Goal: Ask a question

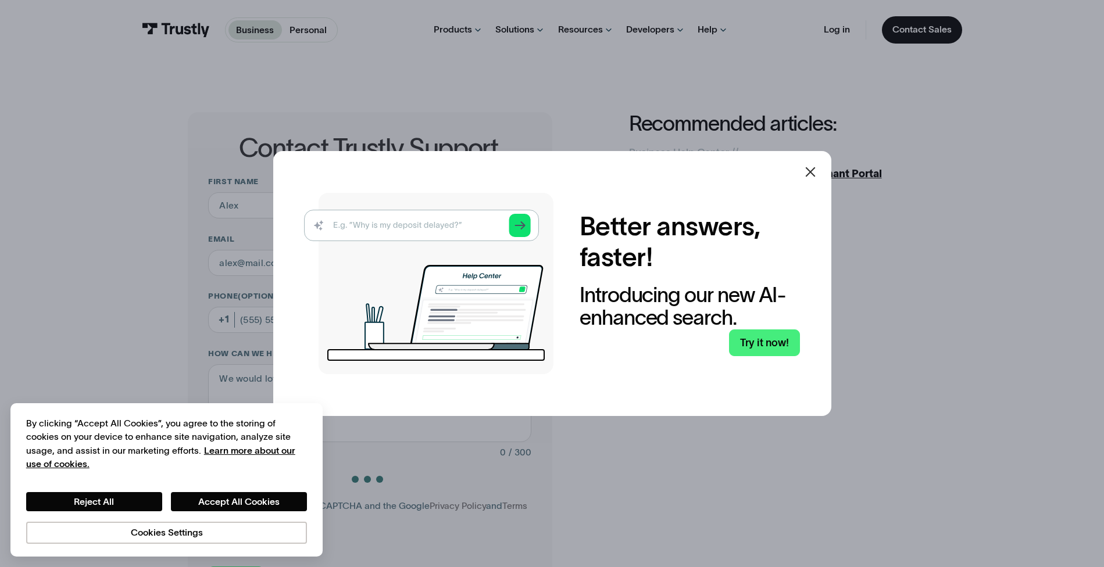
click at [816, 169] on icon at bounding box center [810, 172] width 14 height 14
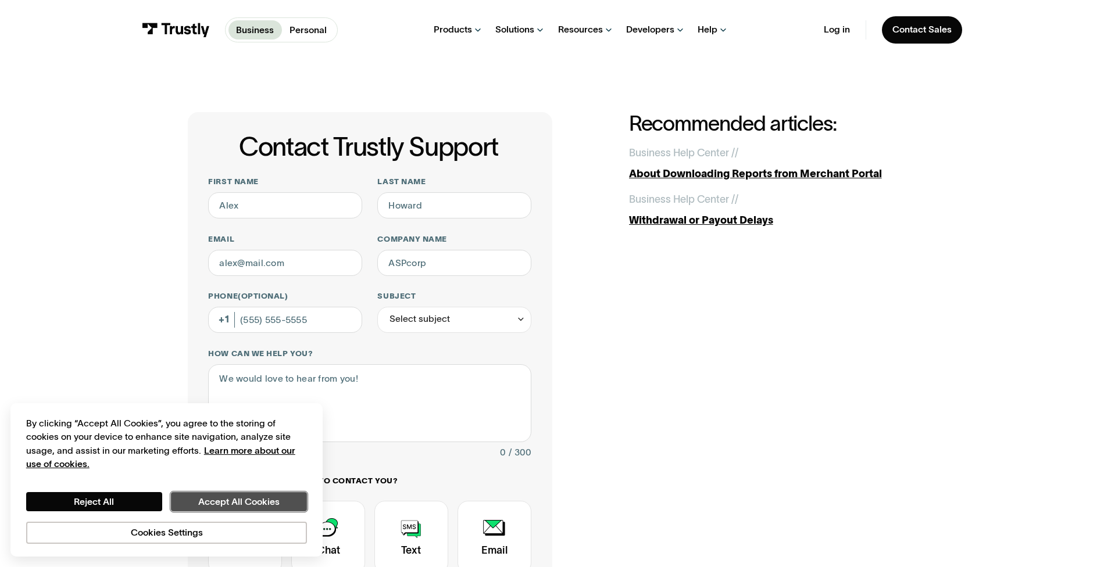
click at [235, 500] on button "Accept All Cookies" at bounding box center [239, 502] width 136 height 20
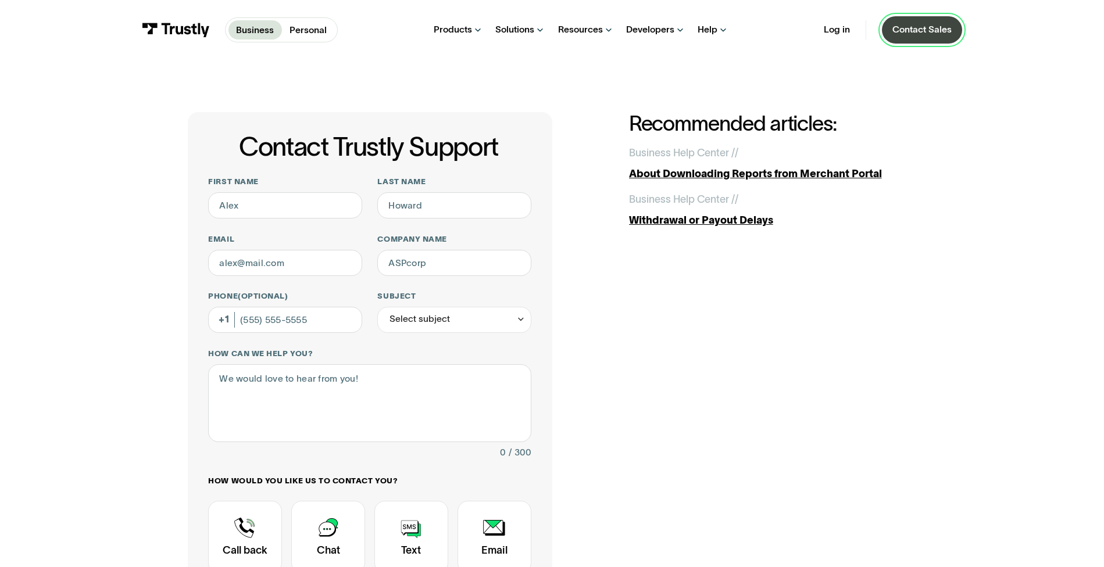
click at [931, 35] on div "Contact Sales" at bounding box center [921, 30] width 59 height 12
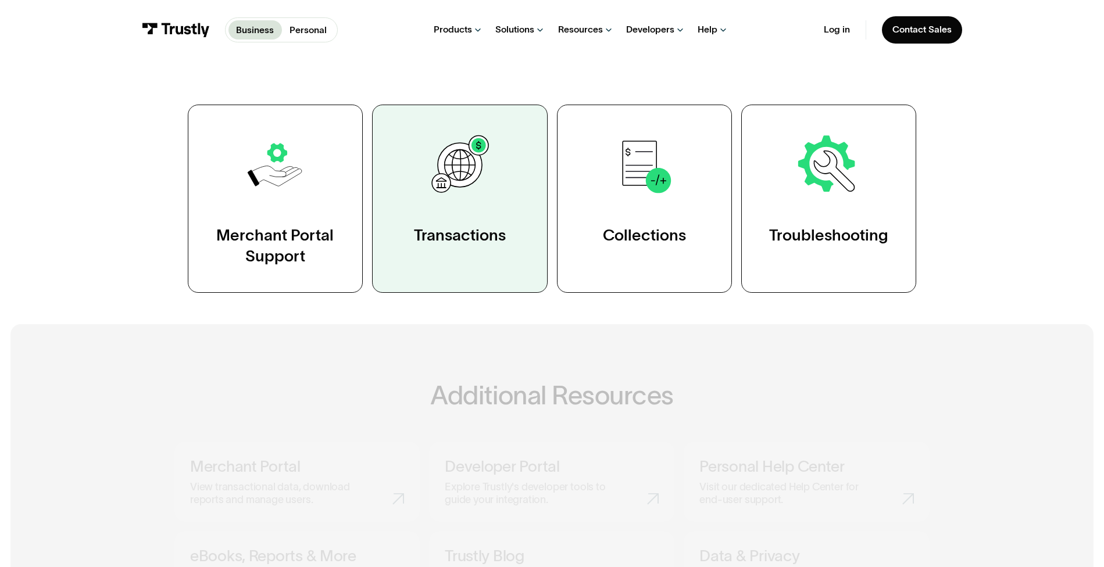
scroll to position [233, 0]
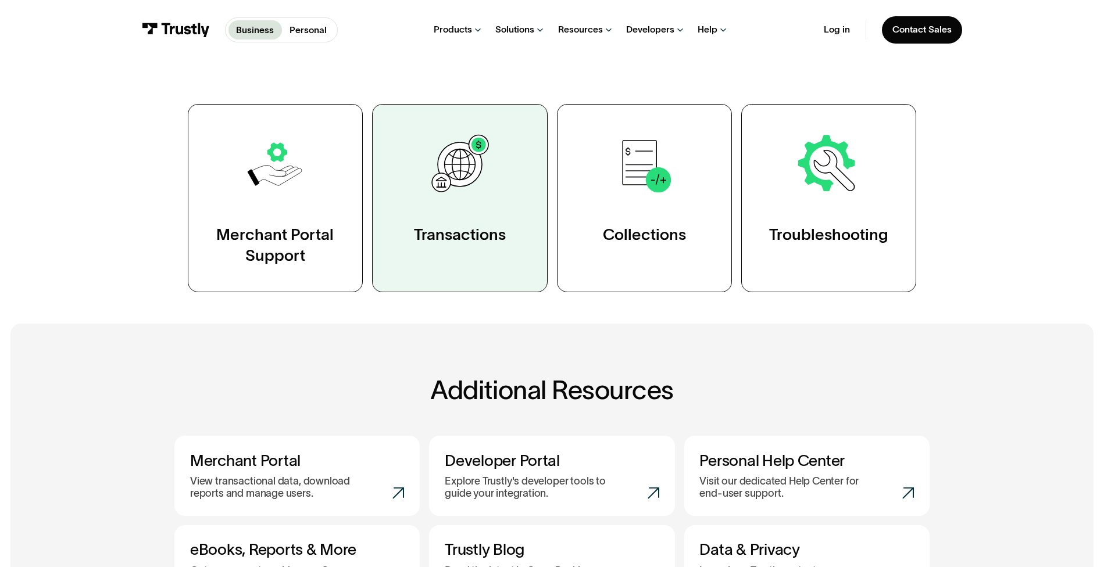
click at [476, 221] on link "Transactions" at bounding box center [459, 198] width 175 height 188
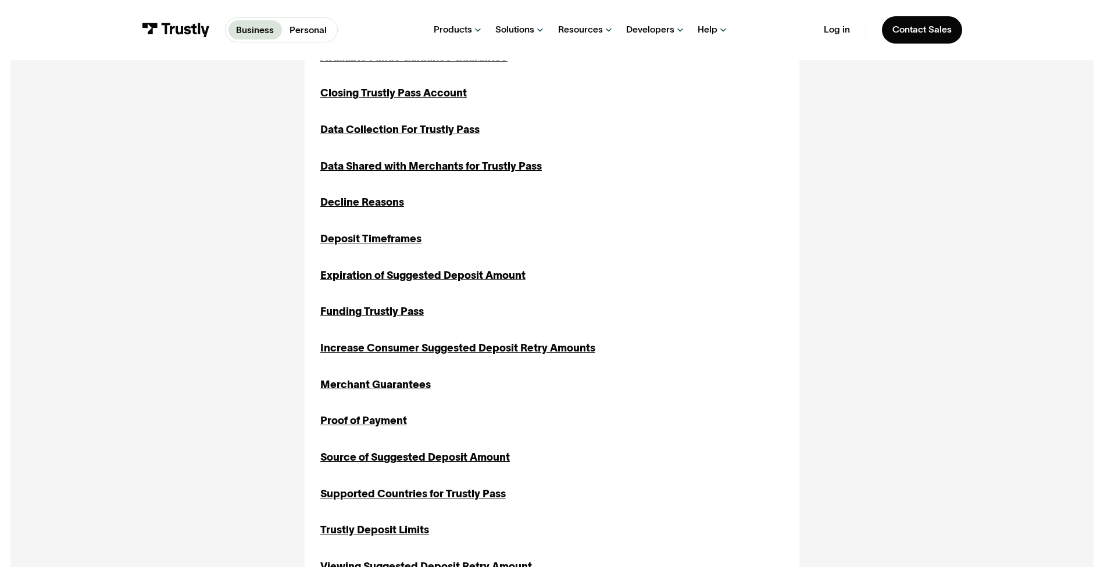
scroll to position [581, 0]
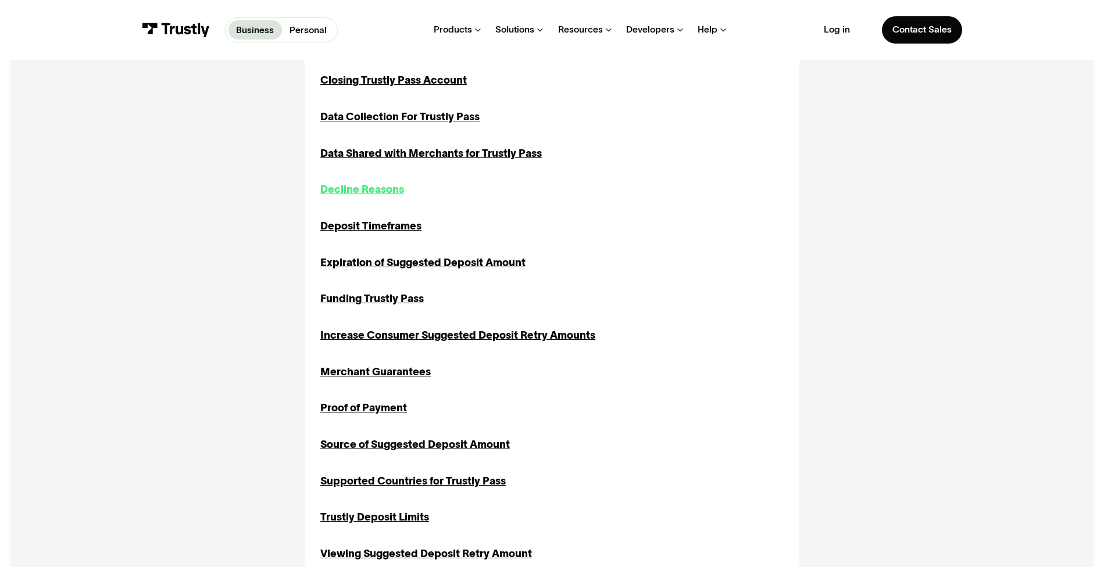
click at [377, 191] on div "Decline Reasons" at bounding box center [362, 190] width 84 height 16
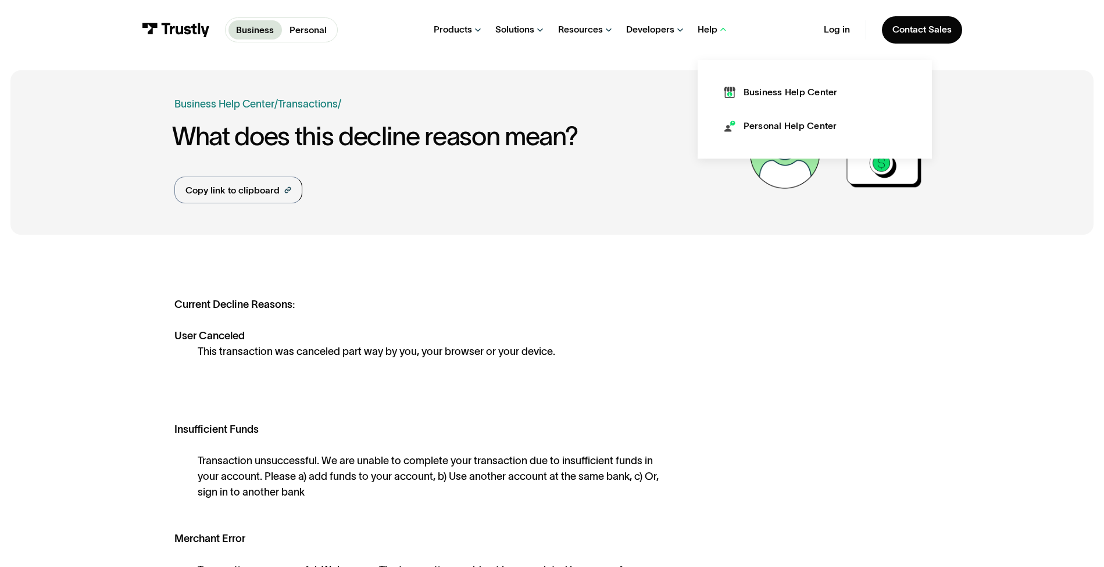
click at [700, 35] on div "Help" at bounding box center [708, 30] width 20 height 12
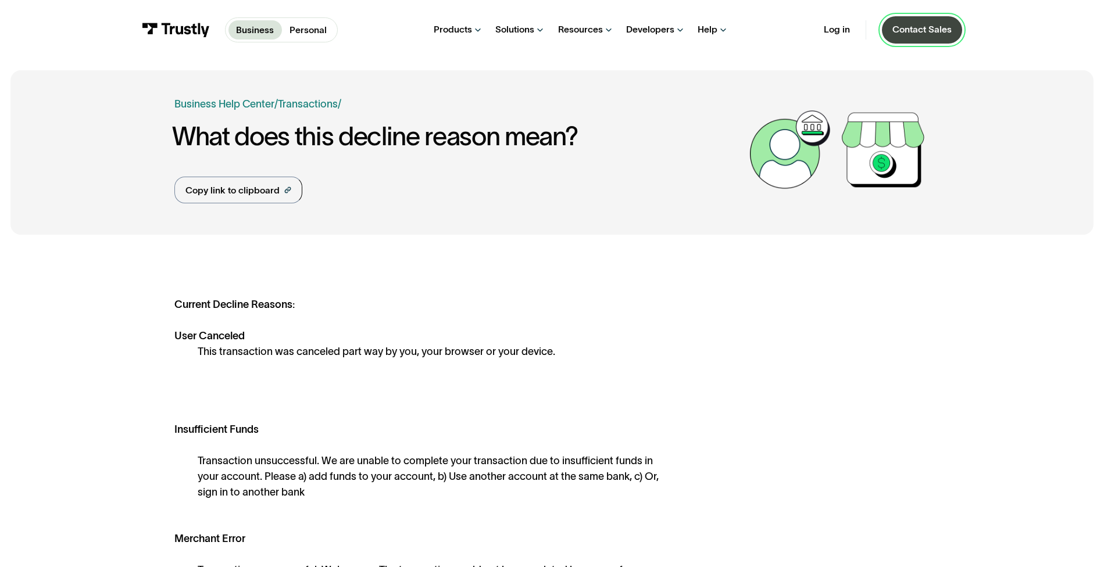
click at [916, 31] on div "Contact Sales" at bounding box center [921, 30] width 59 height 12
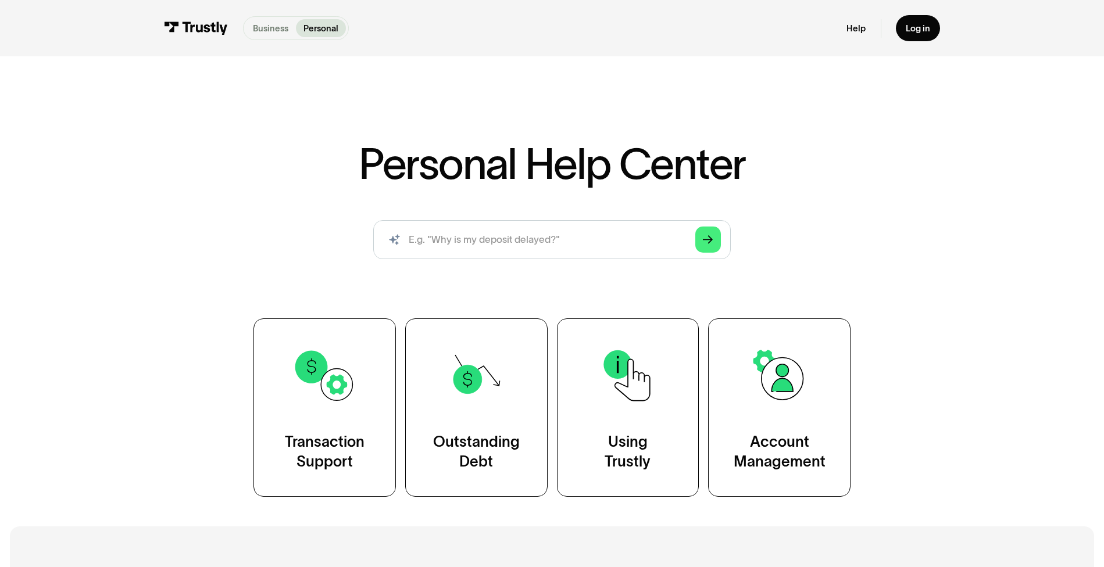
click at [280, 32] on p "Business" at bounding box center [270, 28] width 35 height 13
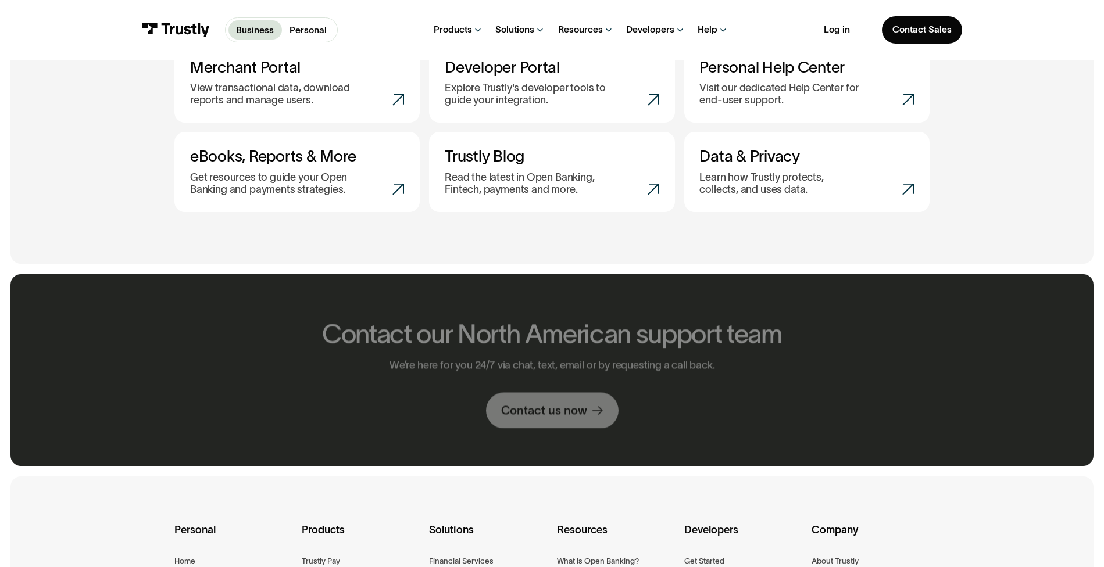
scroll to position [639, 0]
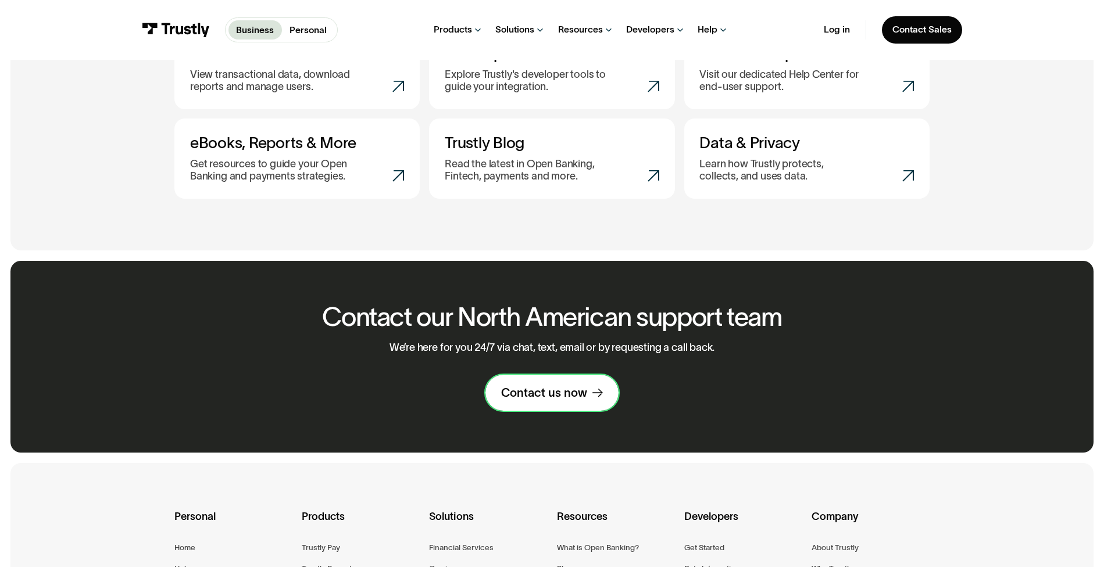
click at [571, 393] on div "Contact us now" at bounding box center [544, 392] width 86 height 15
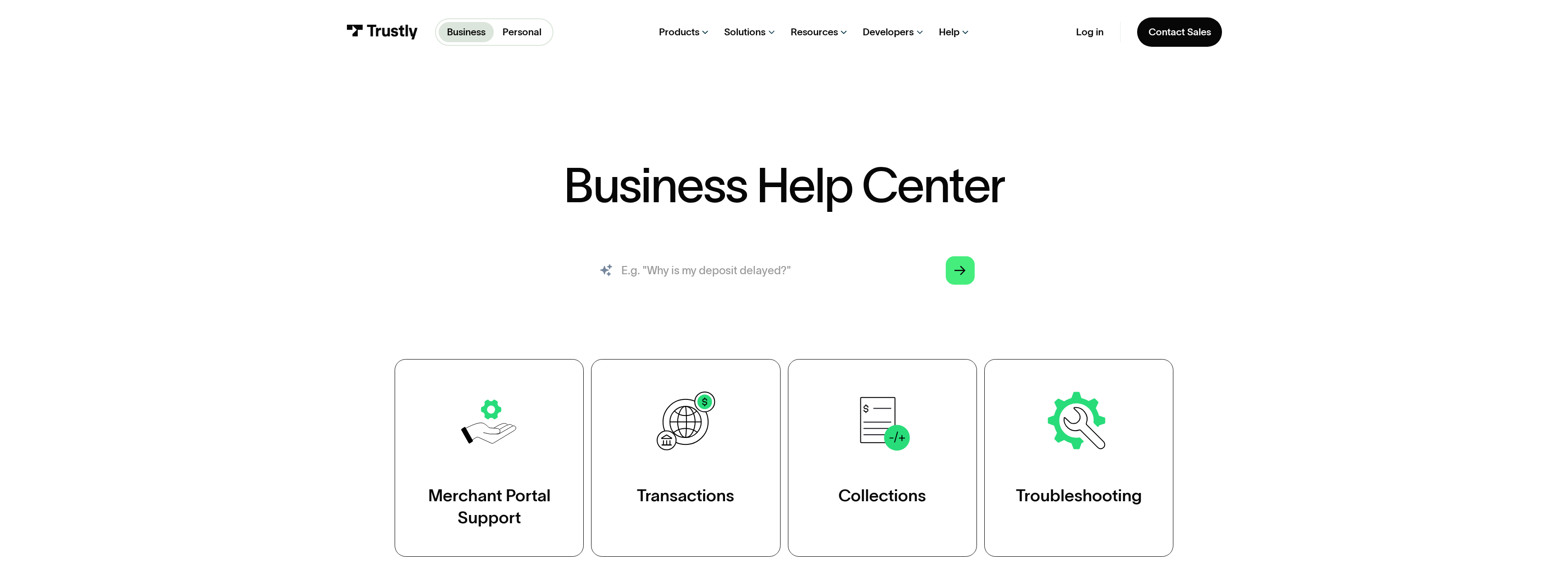
click at [689, 264] on input "search" at bounding box center [784, 270] width 403 height 44
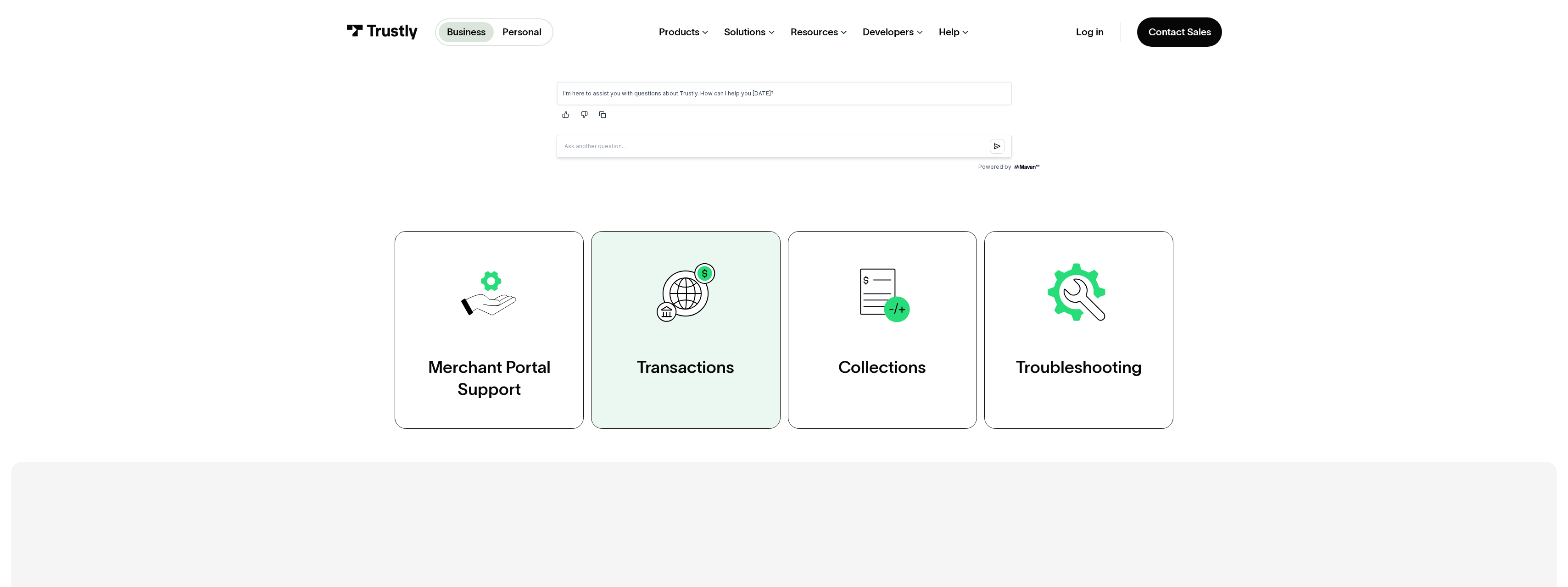
scroll to position [184, 0]
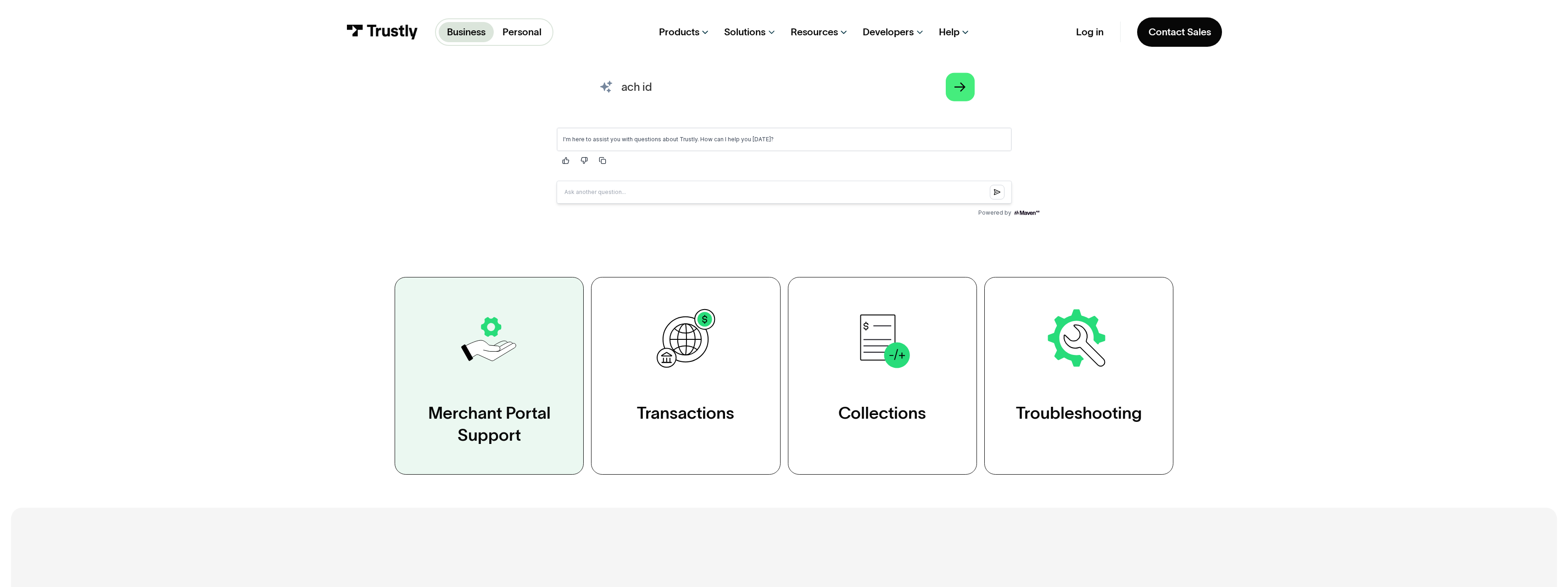
type input "ach id"
click at [508, 389] on link "Merchant Portal Support" at bounding box center [489, 376] width 189 height 198
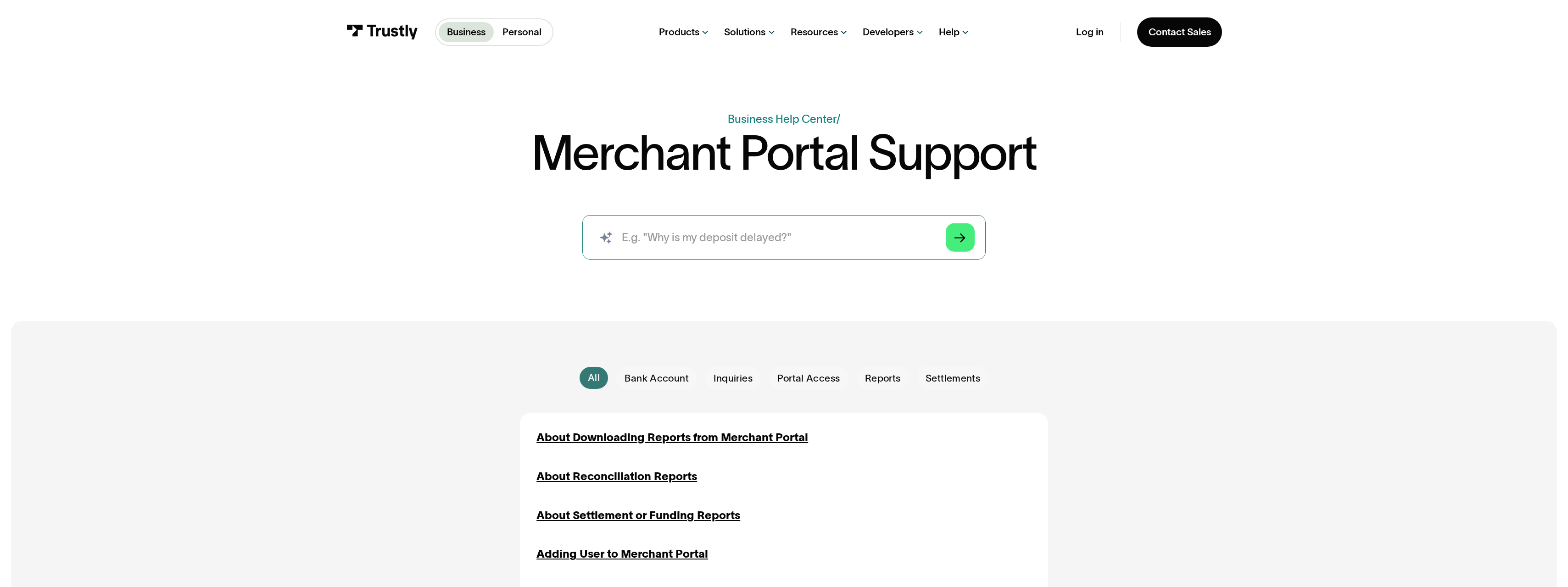
scroll to position [46, 0]
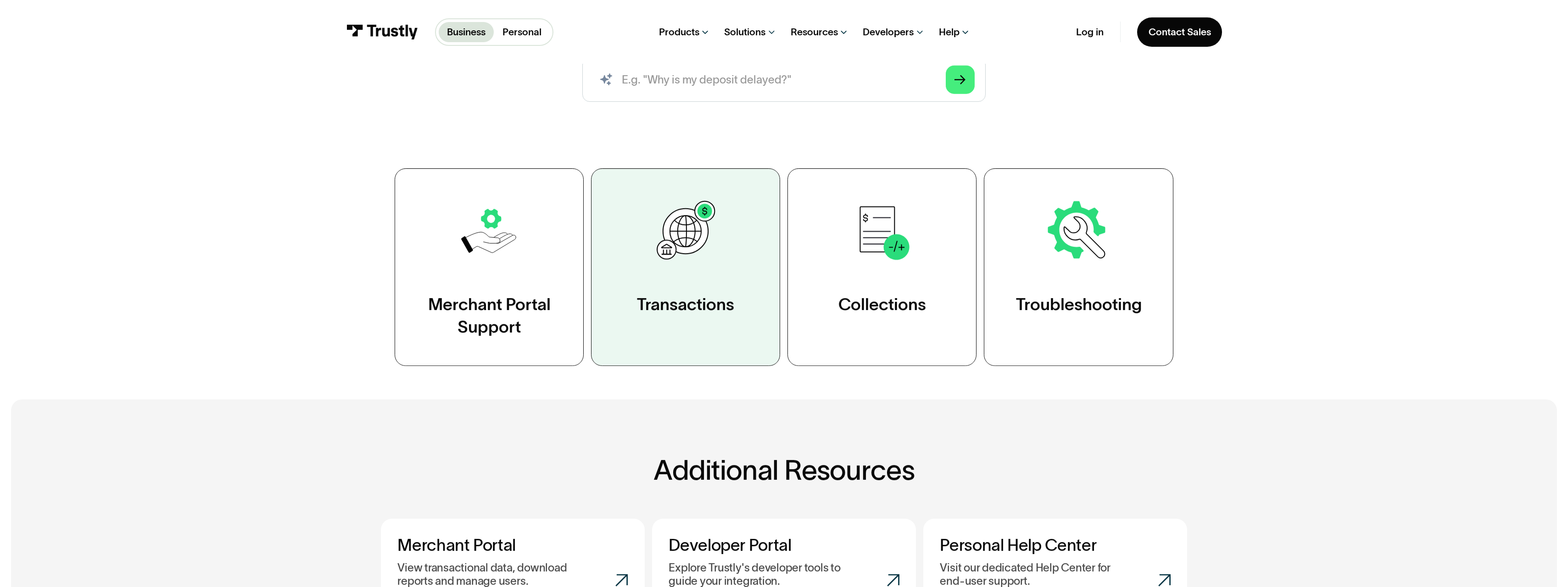
scroll to position [186, 0]
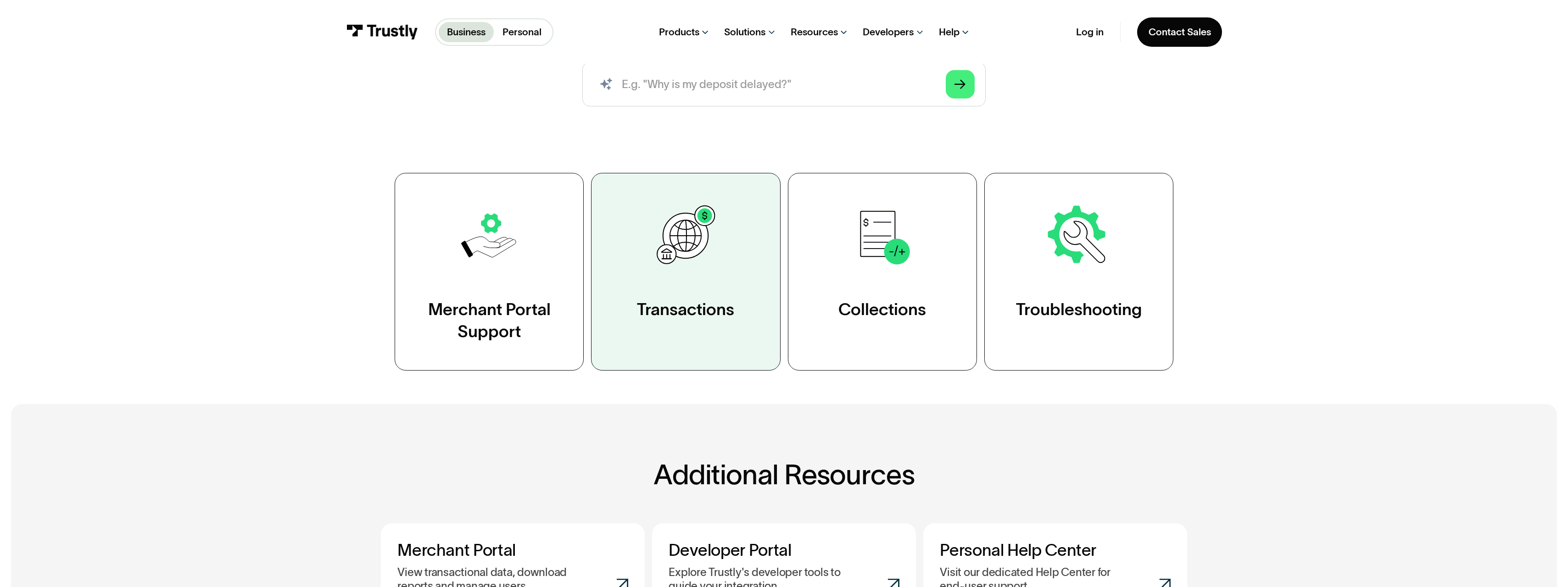
click at [703, 294] on link "Transactions" at bounding box center [685, 271] width 189 height 198
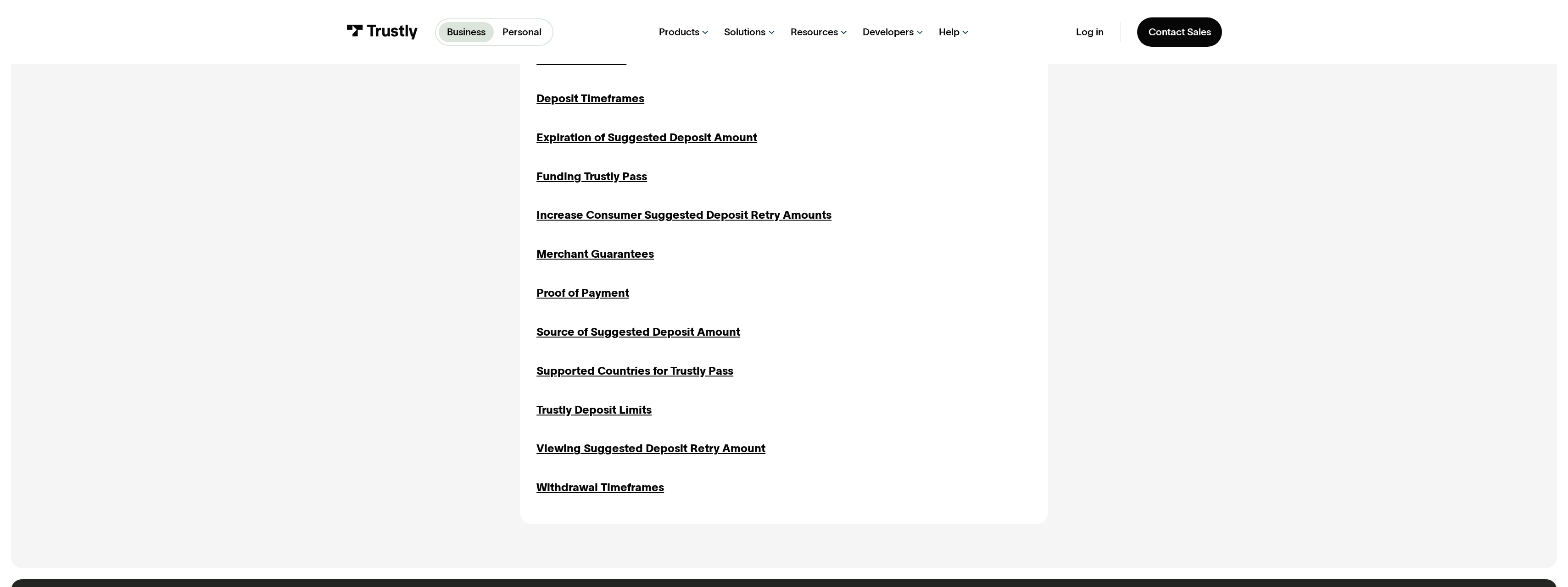
scroll to position [780, 0]
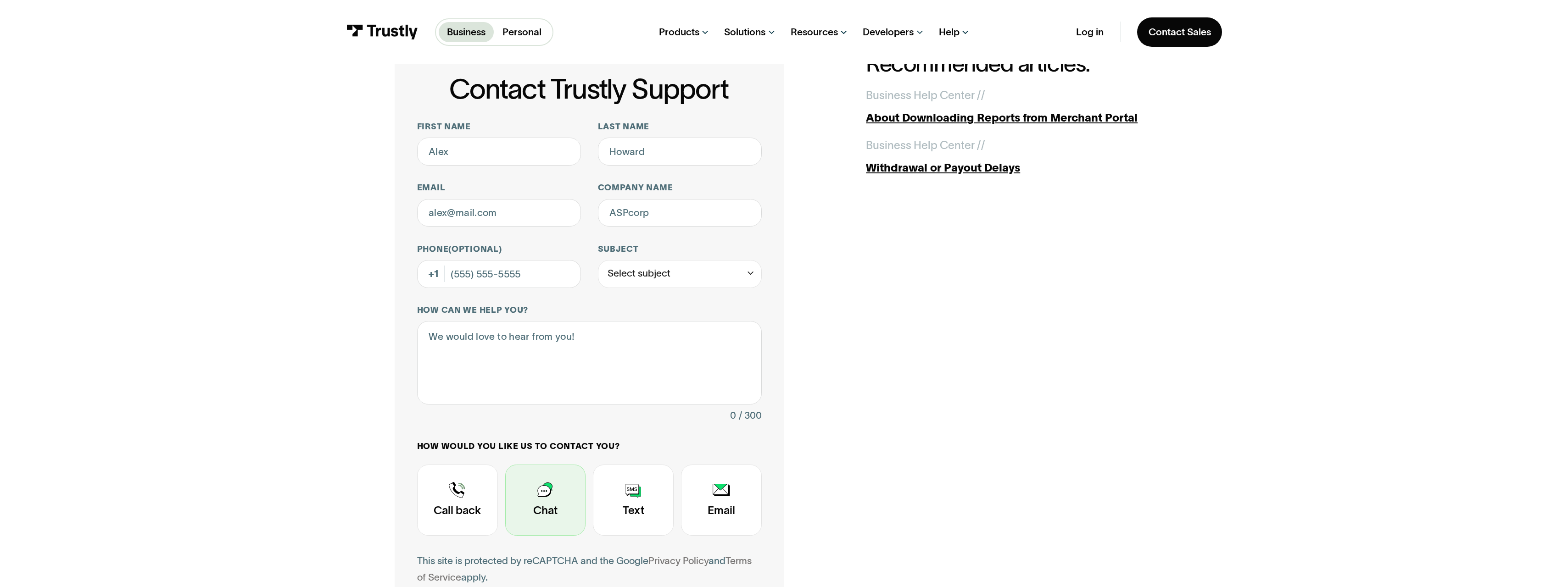
scroll to position [46, 0]
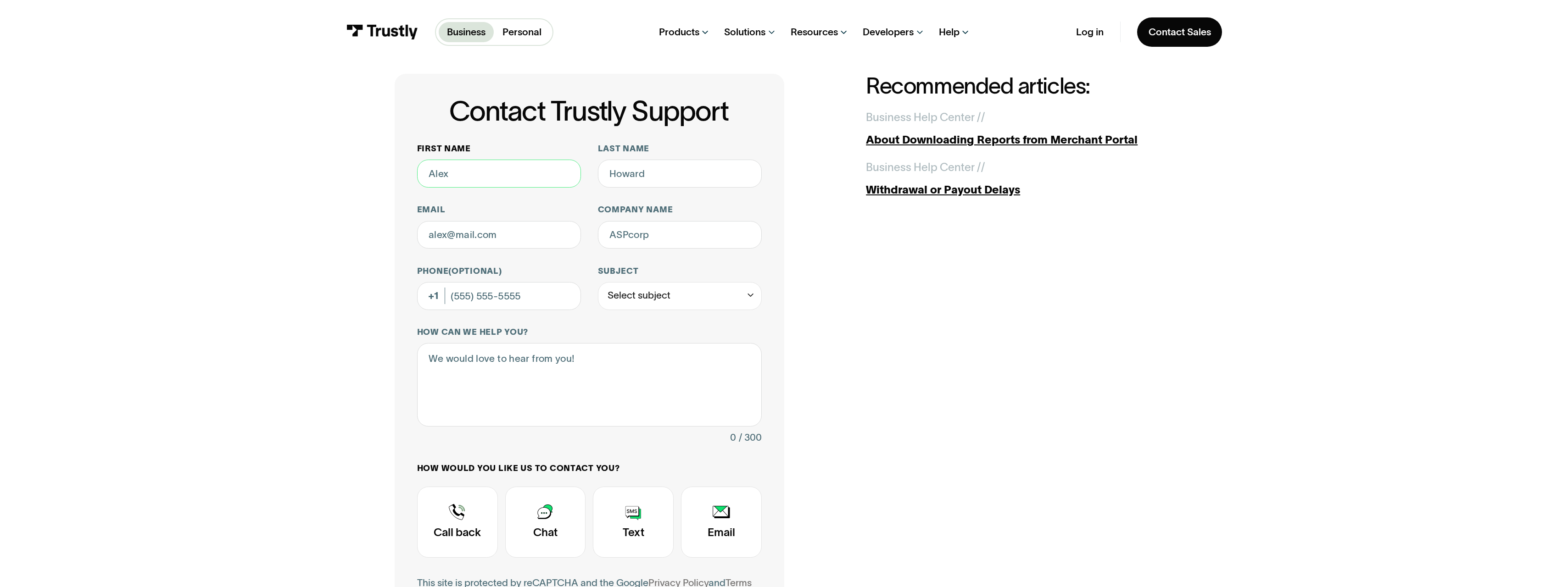
click at [474, 173] on input "First name" at bounding box center [499, 173] width 164 height 28
type input "[PERSON_NAME]"
type input "[PERSON_NAME][EMAIL_ADDRESS][PERSON_NAME][DOMAIN_NAME]"
type input "Gulfstream Aerospace Corporation"
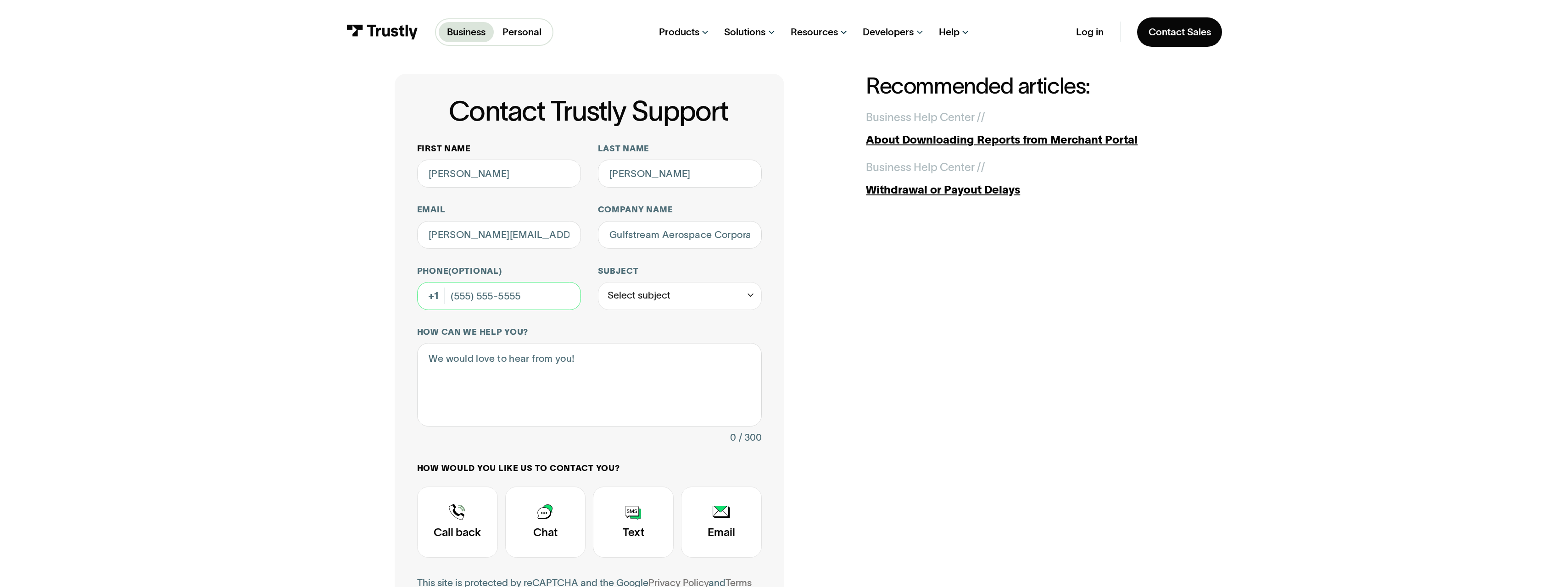
type input "*****"
drag, startPoint x: 496, startPoint y: 240, endPoint x: 482, endPoint y: 237, distance: 14.3
click at [496, 240] on input "[PERSON_NAME][EMAIL_ADDRESS][PERSON_NAME][DOMAIN_NAME]" at bounding box center [499, 234] width 164 height 28
drag, startPoint x: 425, startPoint y: 236, endPoint x: 590, endPoint y: 241, distance: 165.1
click at [590, 241] on div "First name [PERSON_NAME] Last name [PERSON_NAME] [PERSON_NAME][EMAIL_ADDRESS][P…" at bounding box center [589, 383] width 345 height 481
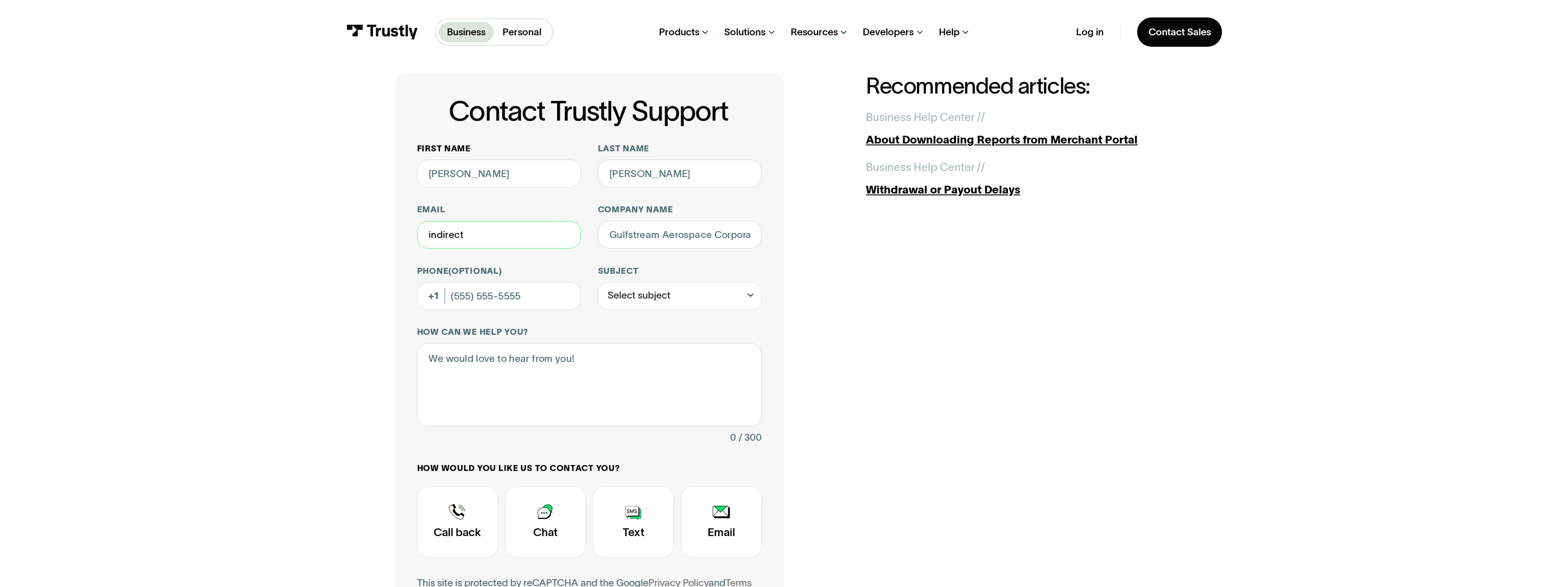
type input "[DOMAIN_NAME][EMAIL_ADDRESS][DOMAIN_NAME]"
type textarea "Issues with making online payments for business. Need ACH ID and Originator ID …"
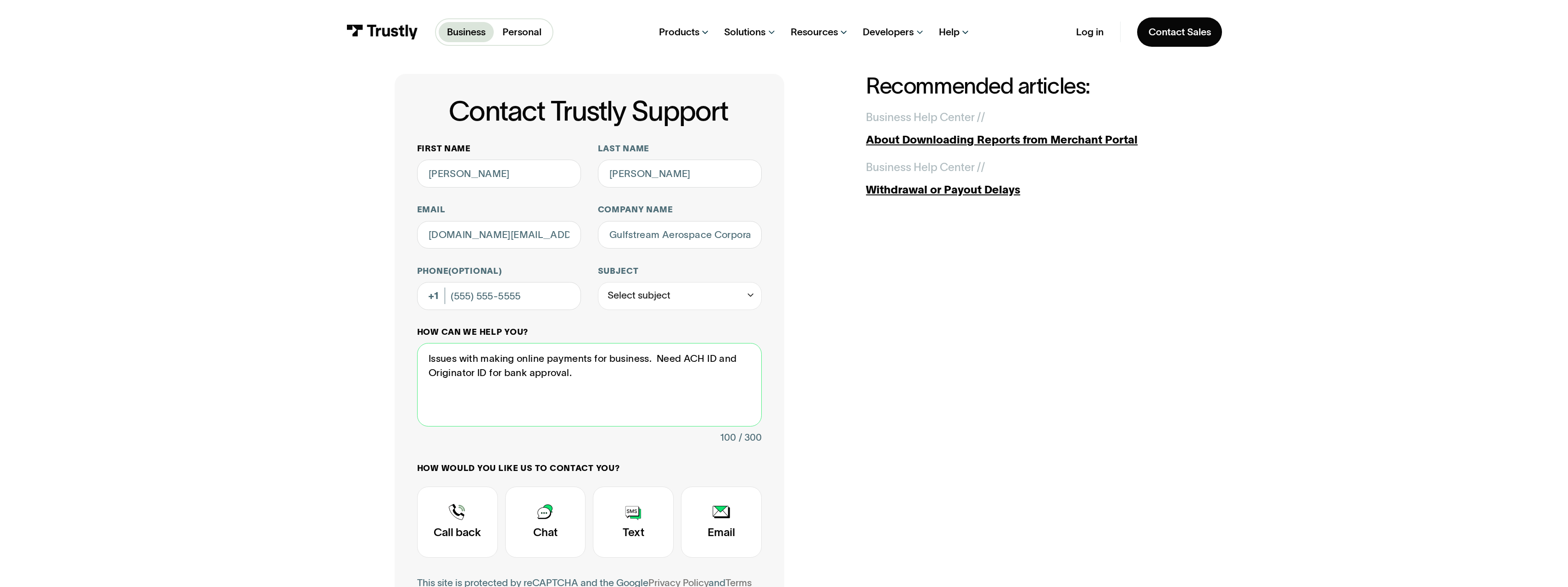
click at [619, 370] on textarea "Issues with making online payments for business. Need ACH ID and Originator ID …" at bounding box center [589, 385] width 345 height 84
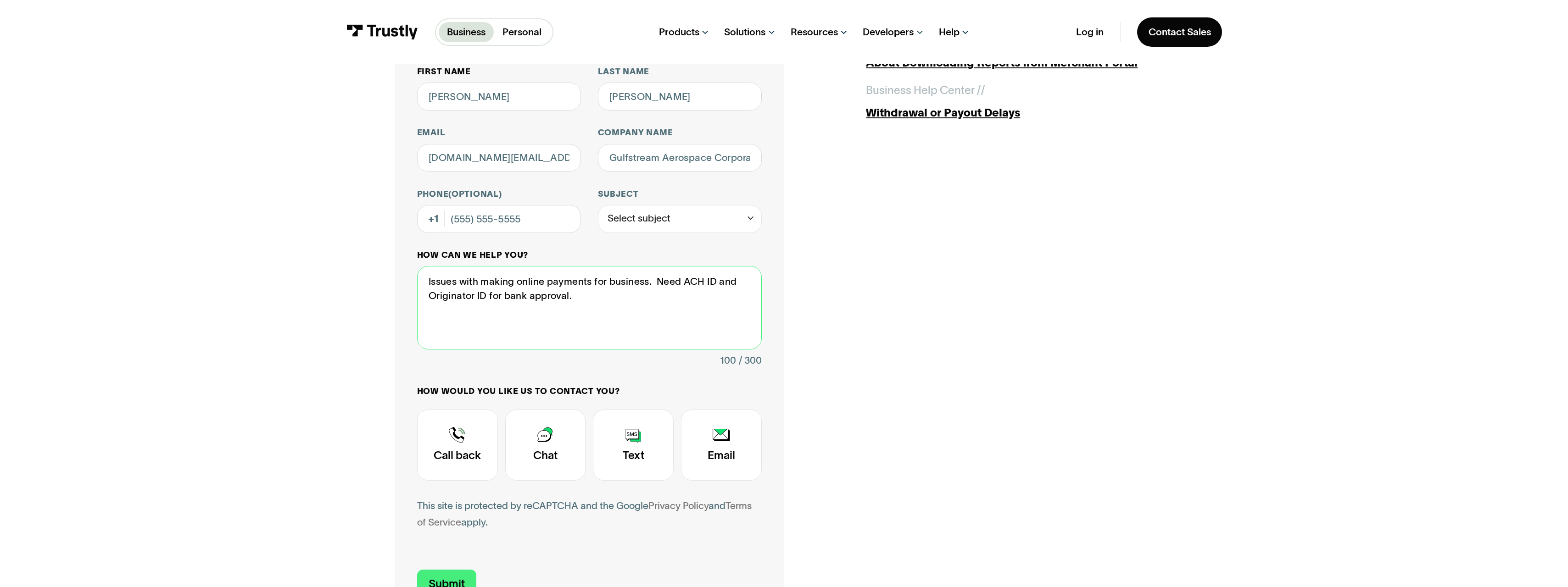
scroll to position [137, 0]
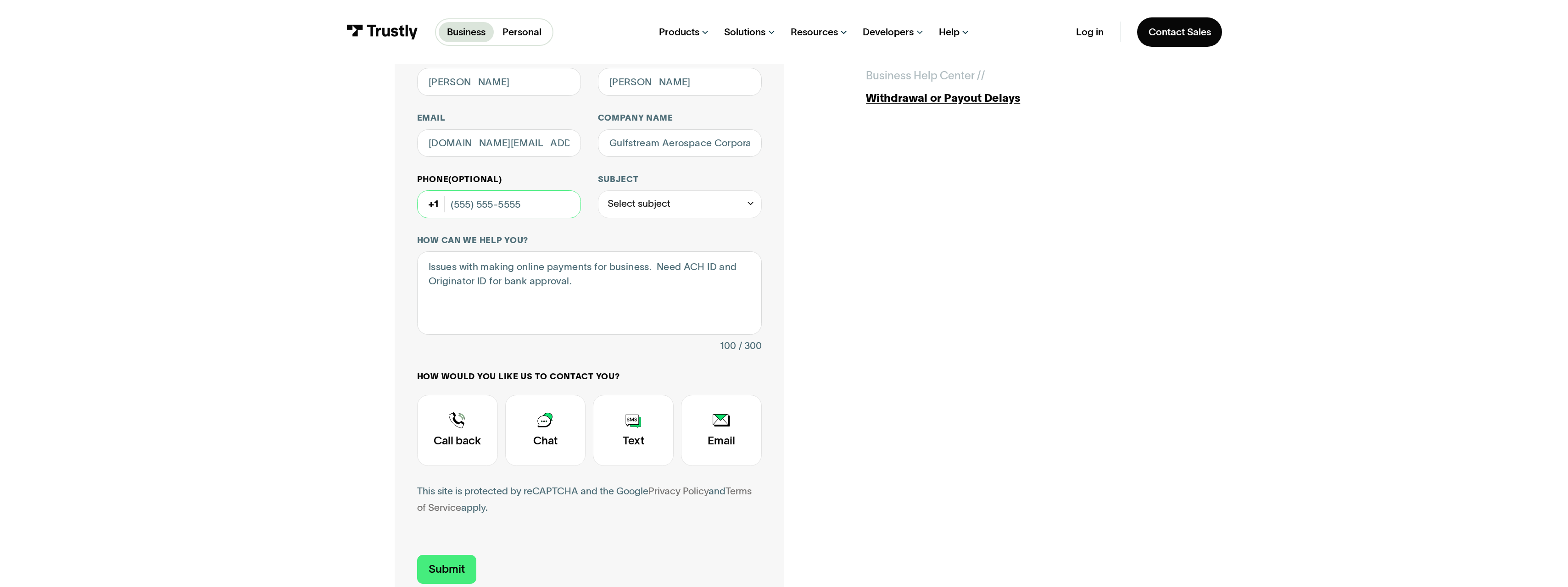
click at [475, 205] on input "Phone (Optional)" at bounding box center [499, 204] width 164 height 28
click at [628, 439] on div "Contact Trustly Support" at bounding box center [633, 430] width 81 height 71
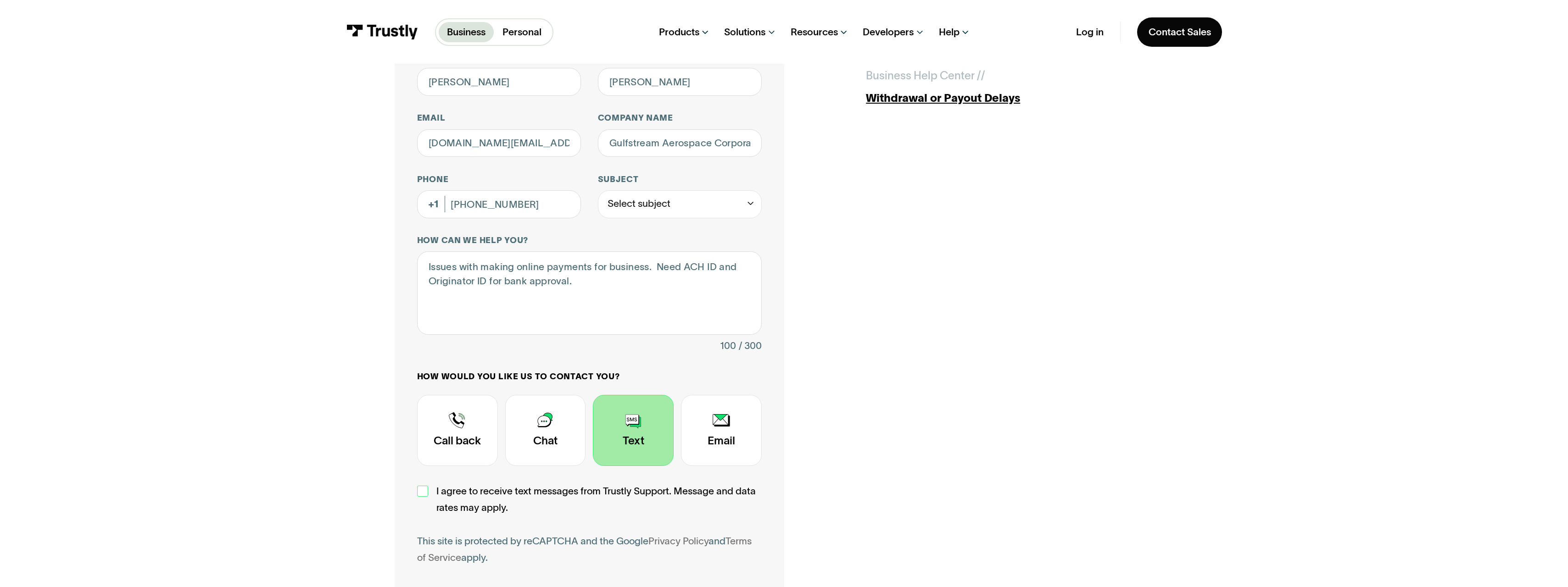
click at [422, 495] on div "Contact Trustly Support" at bounding box center [422, 492] width 11 height 11
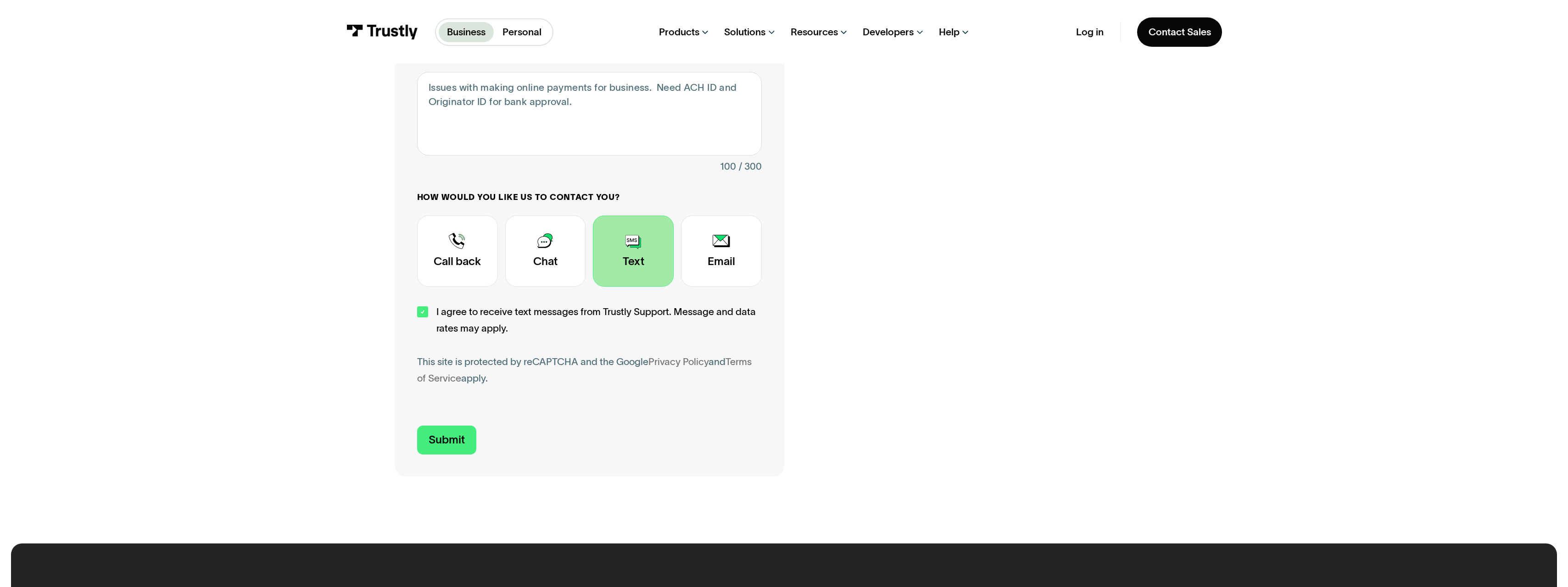
scroll to position [321, 0]
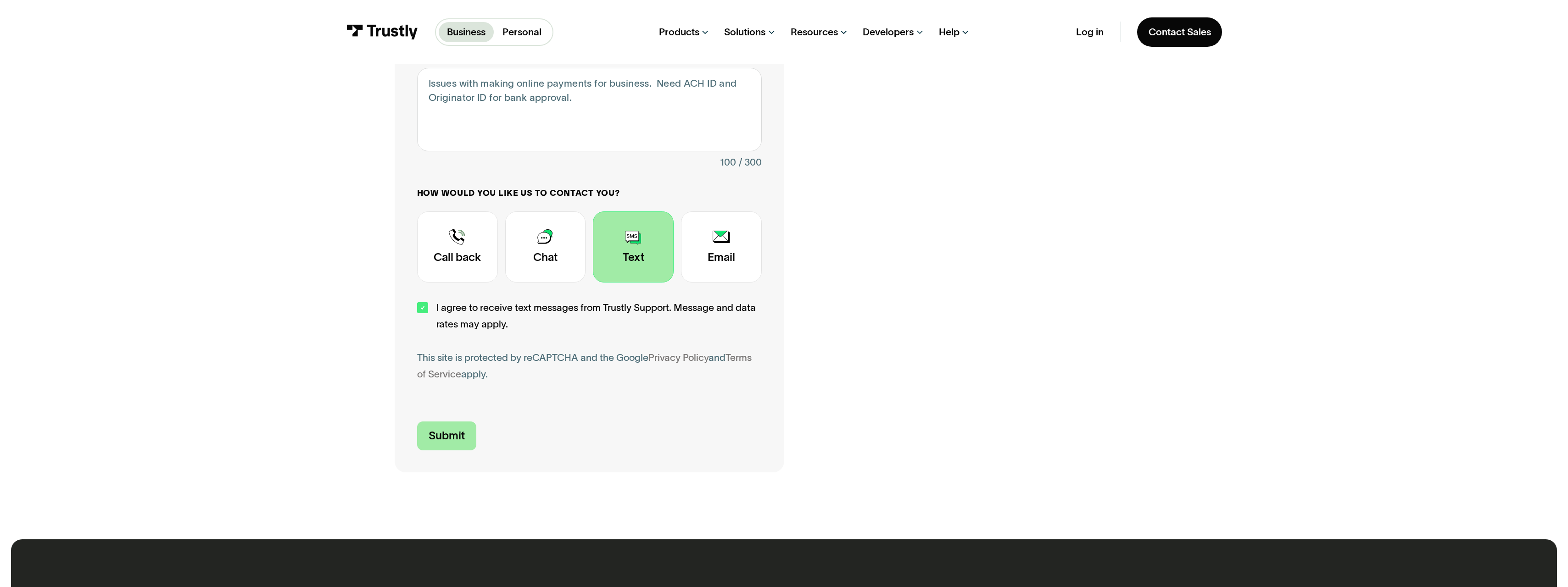
click at [446, 429] on input "Submit" at bounding box center [446, 436] width 59 height 29
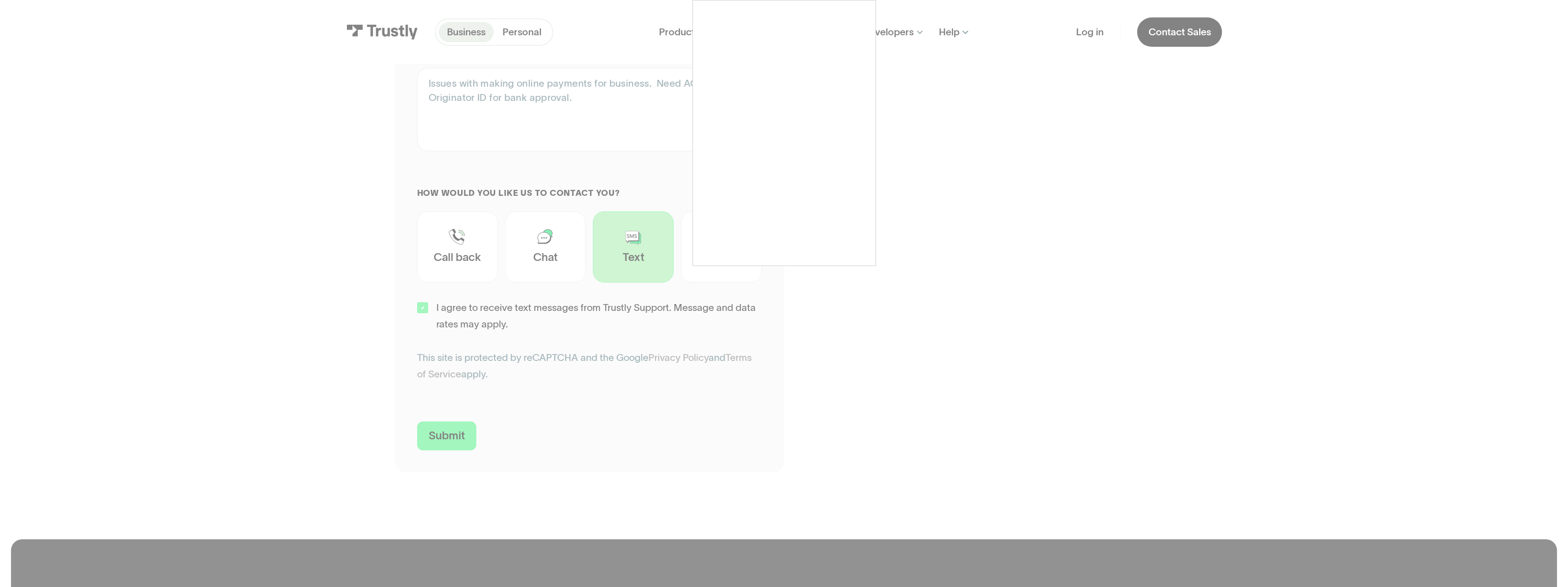
type input "[PHONE_NUMBER]"
